Goal: Navigation & Orientation: Find specific page/section

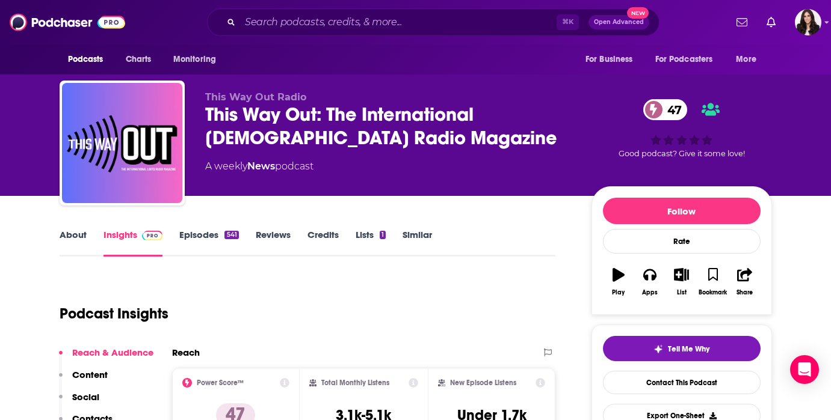
click at [198, 235] on link "Episodes 541" at bounding box center [208, 243] width 59 height 28
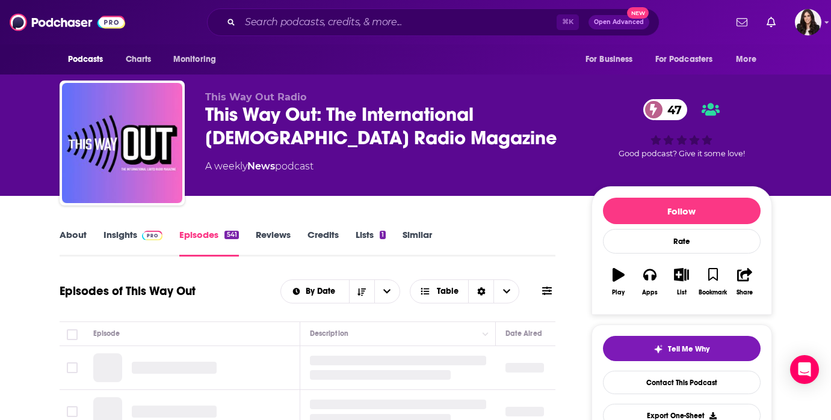
click at [108, 238] on link "Insights" at bounding box center [133, 243] width 60 height 28
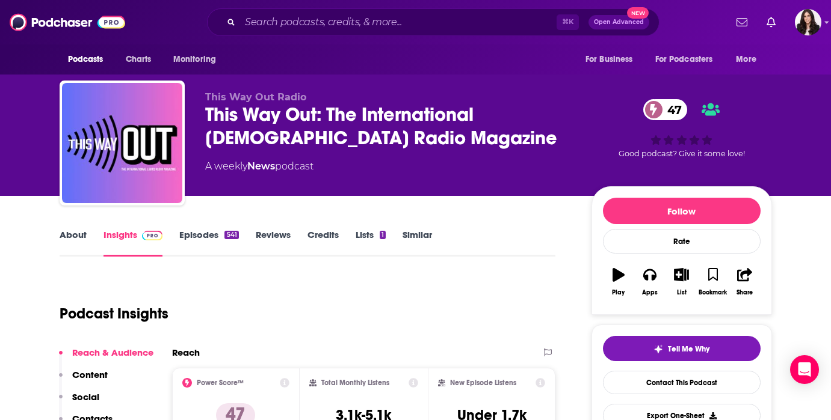
click at [195, 241] on link "Episodes 541" at bounding box center [208, 243] width 59 height 28
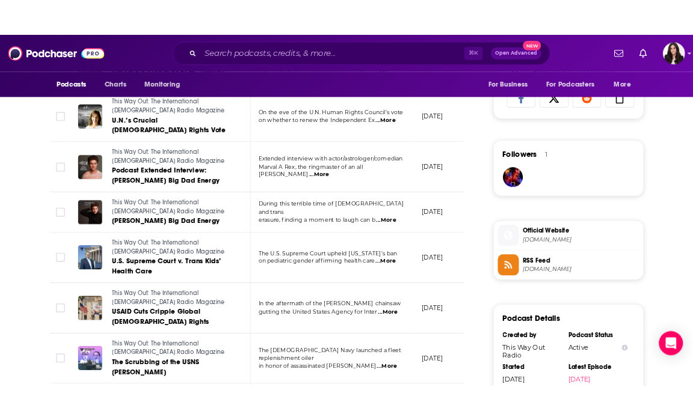
scroll to position [798, 0]
